Goal: Information Seeking & Learning: Learn about a topic

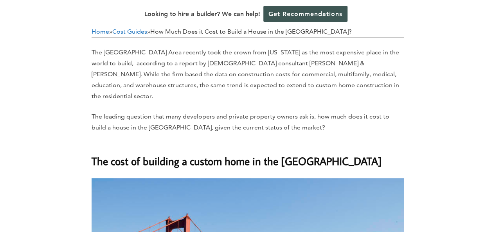
scroll to position [391, 0]
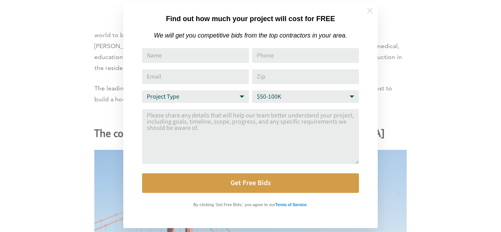
click at [369, 10] on icon at bounding box center [370, 10] width 9 height 9
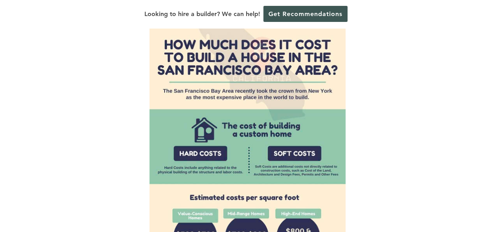
scroll to position [822, 0]
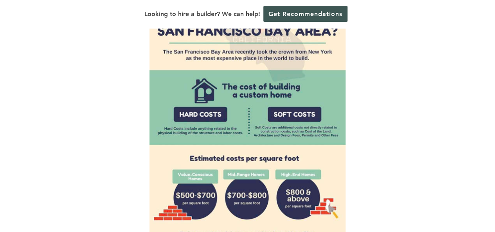
click at [202, 104] on img at bounding box center [248, 115] width 196 height 312
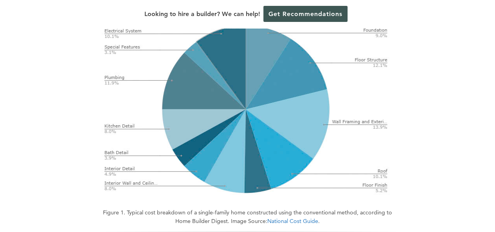
scroll to position [1331, 0]
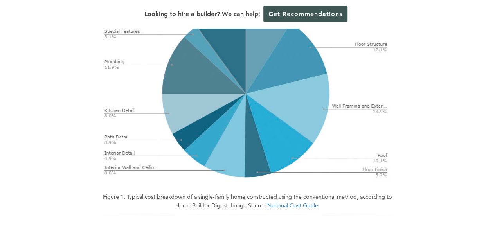
click at [297, 202] on link "National Cost Guide" at bounding box center [292, 205] width 51 height 7
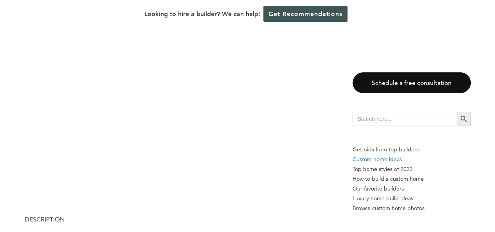
scroll to position [4144, 0]
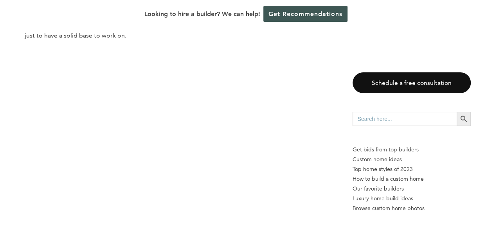
drag, startPoint x: 103, startPoint y: 39, endPoint x: 98, endPoint y: 19, distance: 20.1
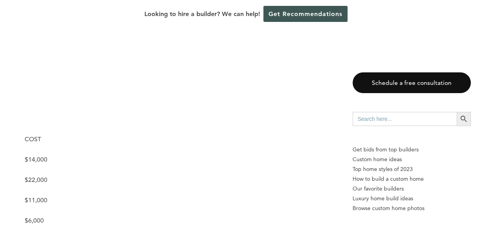
scroll to position [5475, 0]
